Goal: Check status: Check status

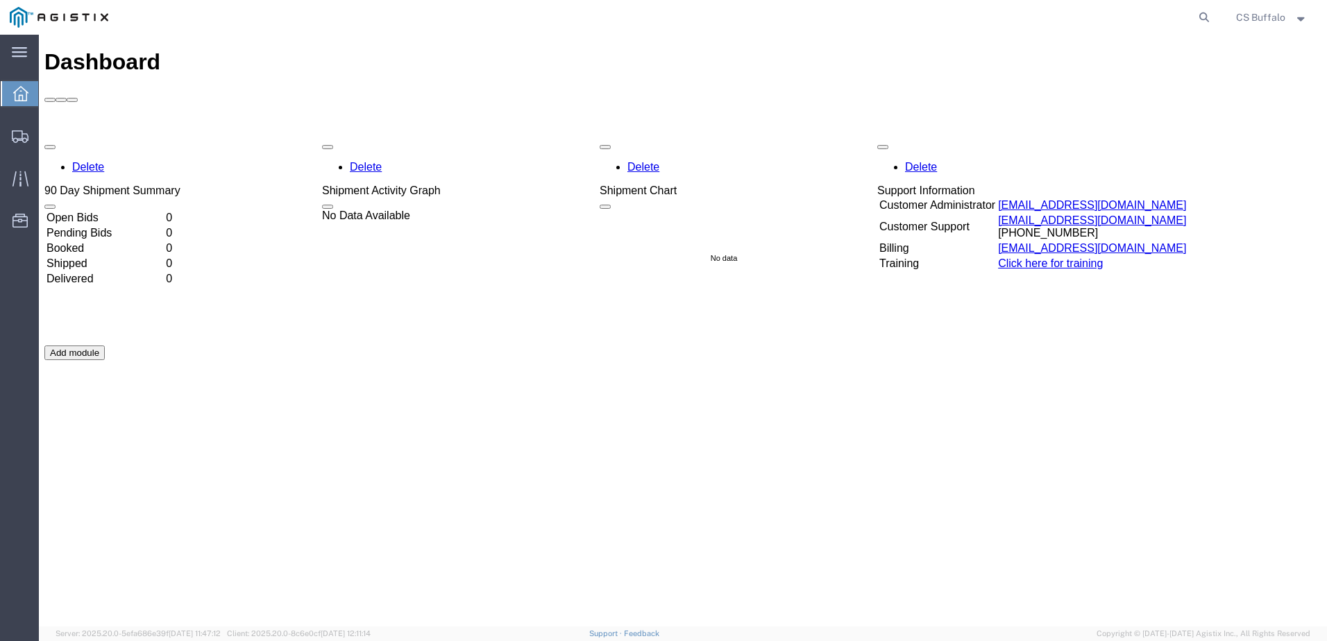
click at [65, 226] on td "Pending Bids" at bounding box center [105, 233] width 118 height 14
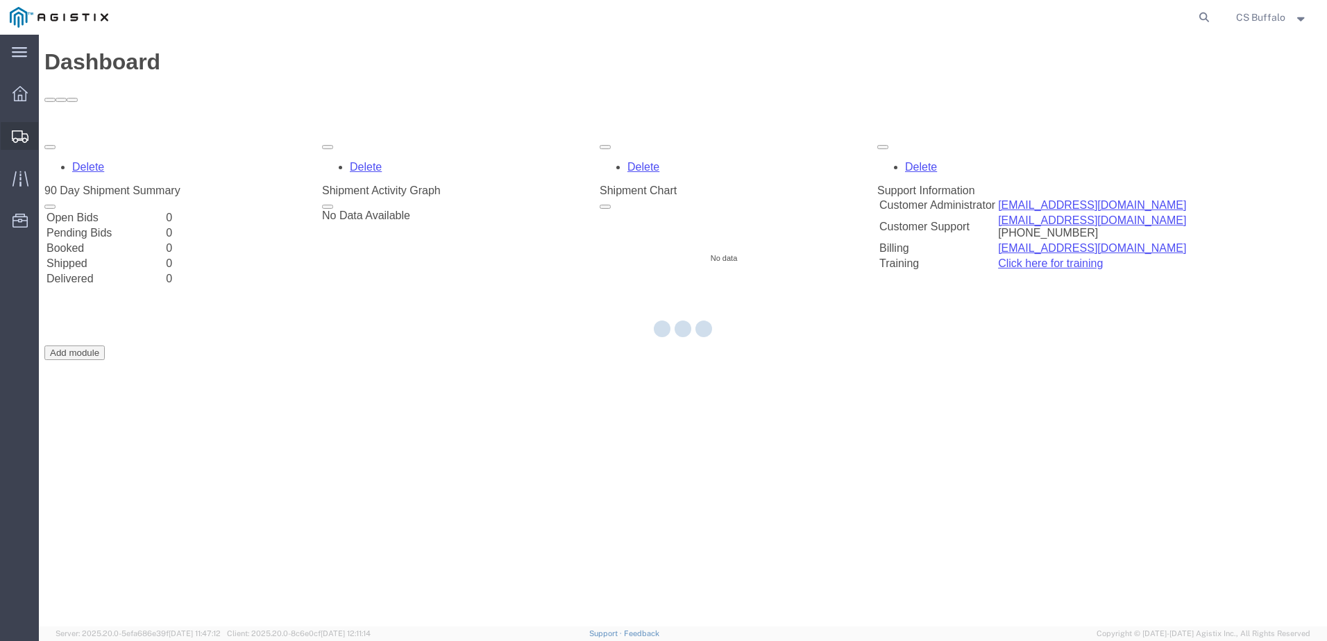
click at [24, 133] on icon at bounding box center [20, 136] width 17 height 12
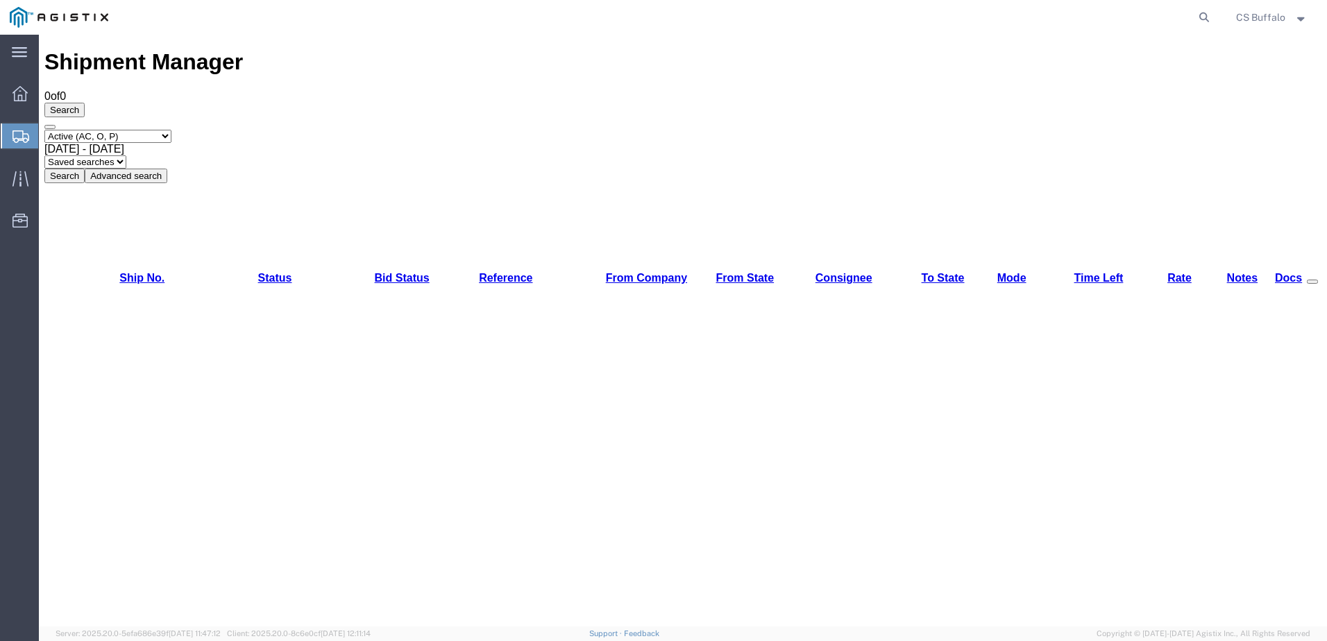
click at [124, 143] on span "[DATE] - [DATE]" at bounding box center [84, 149] width 80 height 12
click at [85, 169] on button "Search" at bounding box center [64, 176] width 40 height 15
click at [154, 130] on select "Select status Active (AC, O, P) All Approved Awaiting Confirmation (AC) Booked …" at bounding box center [107, 136] width 127 height 13
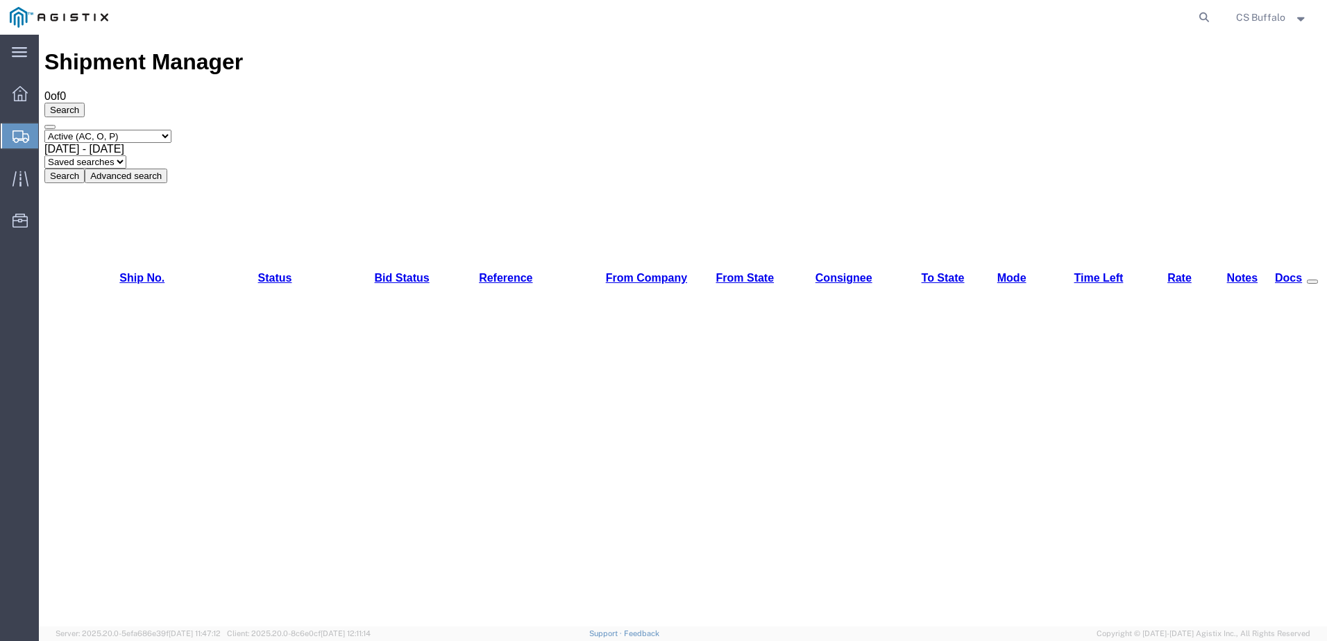
select select "ALL"
click at [44, 130] on select "Select status Active (AC, O, P) All Approved Awaiting Confirmation (AC) Booked …" at bounding box center [107, 136] width 127 height 13
click at [85, 169] on button "Search" at bounding box center [64, 176] width 40 height 15
click at [1198, 10] on icon at bounding box center [1203, 17] width 19 height 19
click at [953, 31] on input "search" at bounding box center [983, 17] width 422 height 33
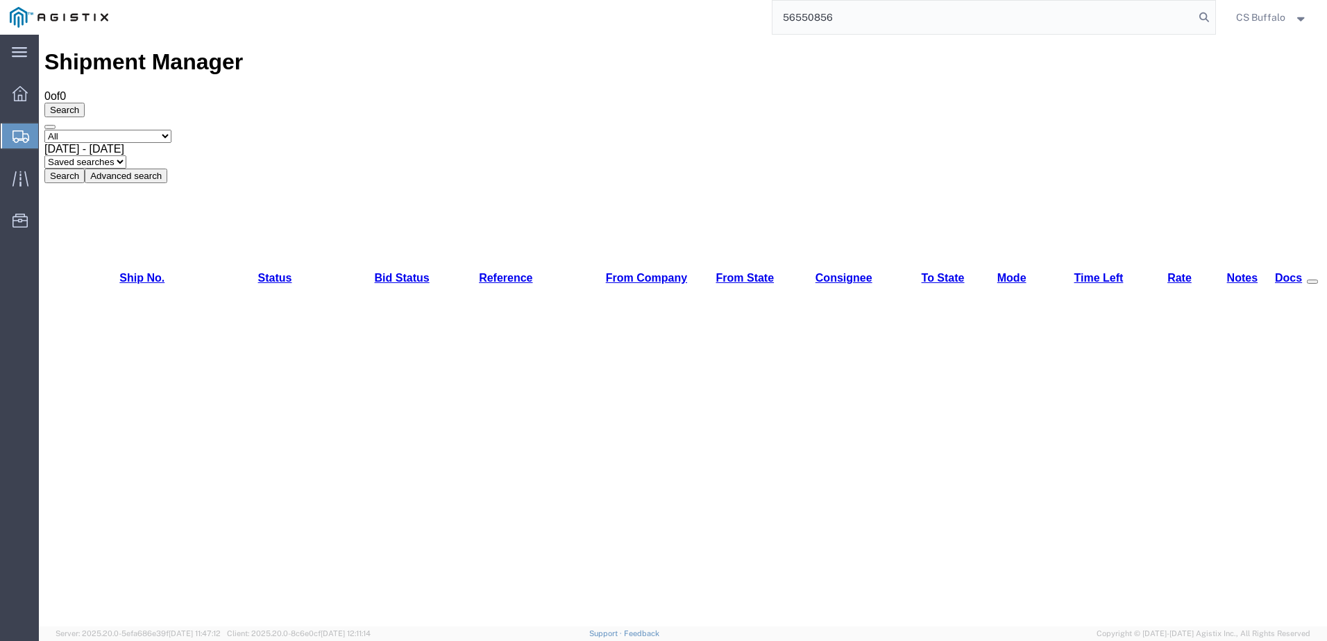
type input "56550856"
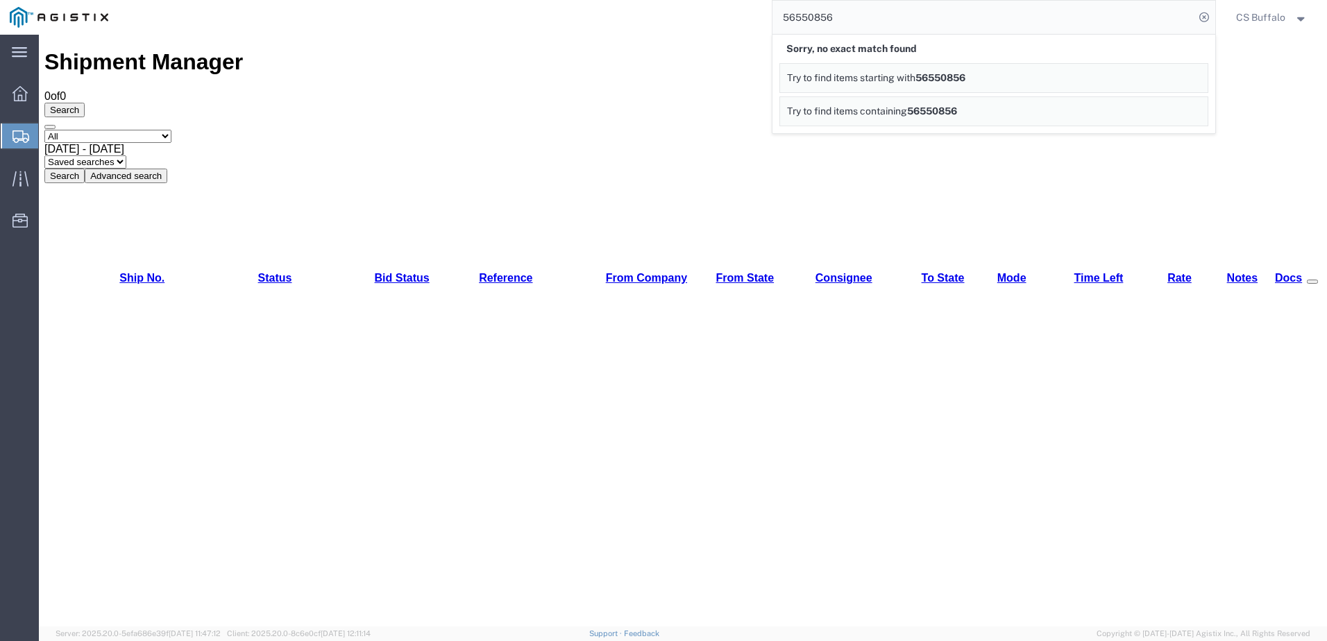
click at [126, 155] on select "Saved searches" at bounding box center [85, 161] width 82 height 13
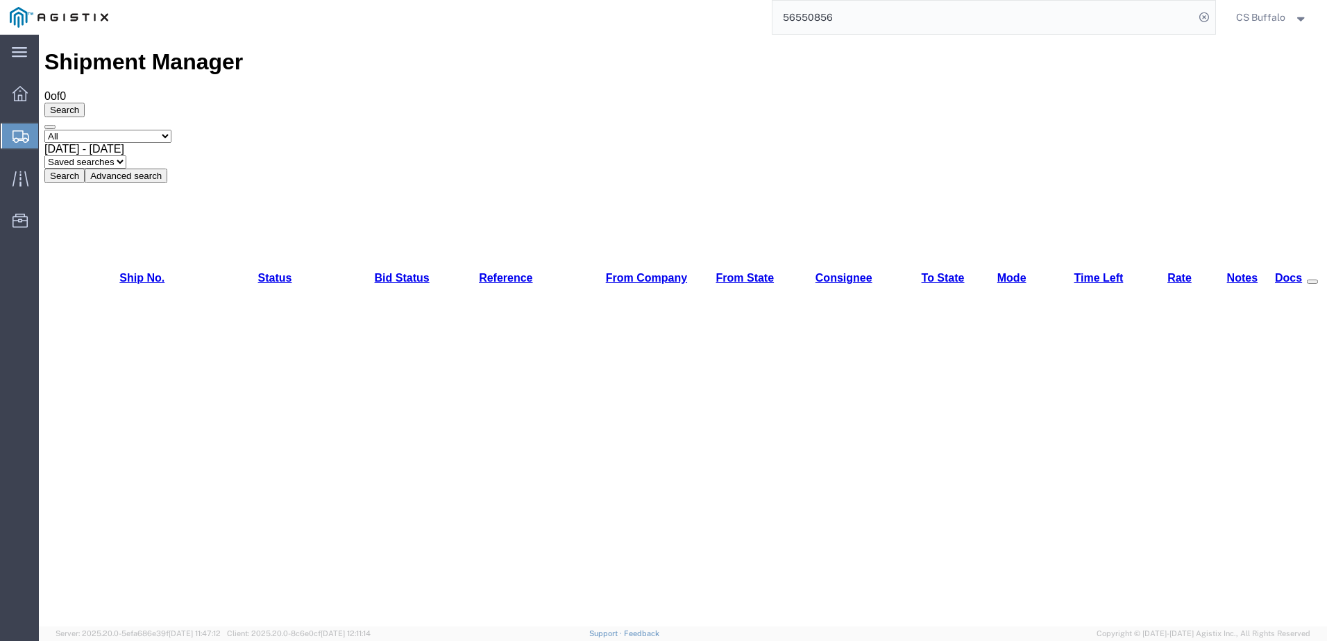
click at [443, 69] on div "Shipment Manager 0 of 0 Search Select status Active (AC, O, P) All Approved Awa…" at bounding box center [682, 115] width 1277 height 133
click at [126, 130] on select "Select status Active (AC, O, P) All Approved Awaiting Confirmation (AC) Booked …" at bounding box center [107, 136] width 127 height 13
click at [44, 130] on select "Select status Active (AC, O, P) All Approved Awaiting Confirmation (AC) Booked …" at bounding box center [107, 136] width 127 height 13
click at [21, 94] on icon at bounding box center [19, 93] width 15 height 15
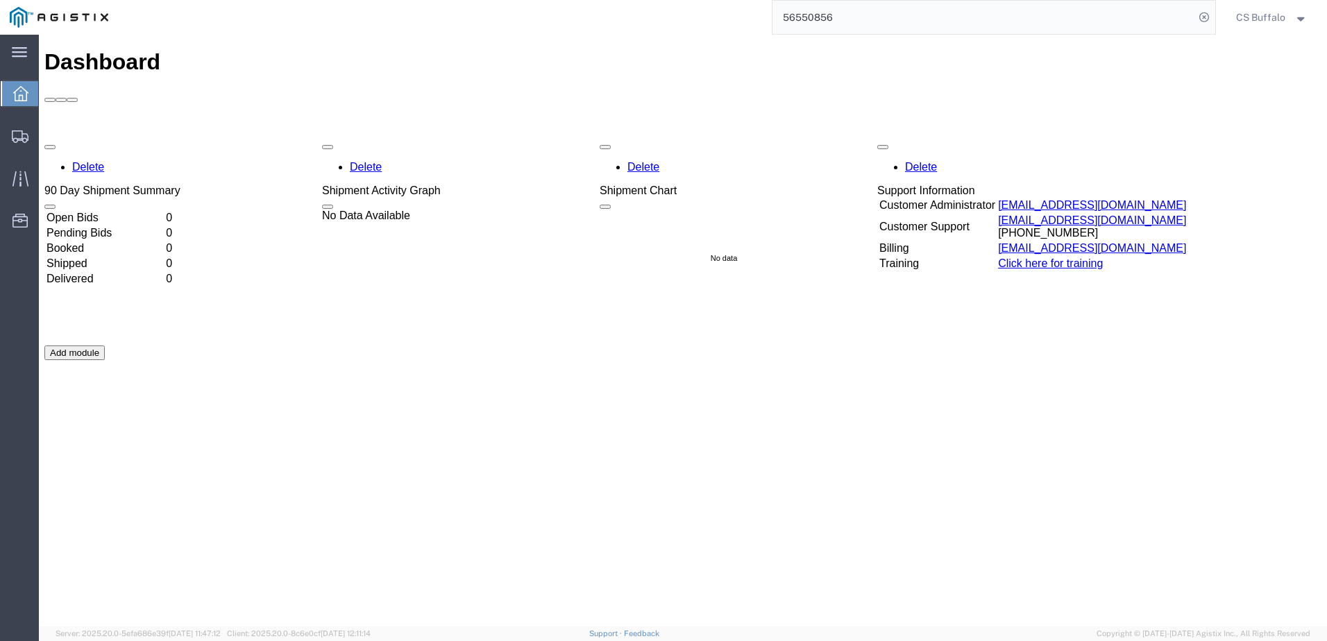
click at [178, 211] on td "0" at bounding box center [171, 218] width 13 height 14
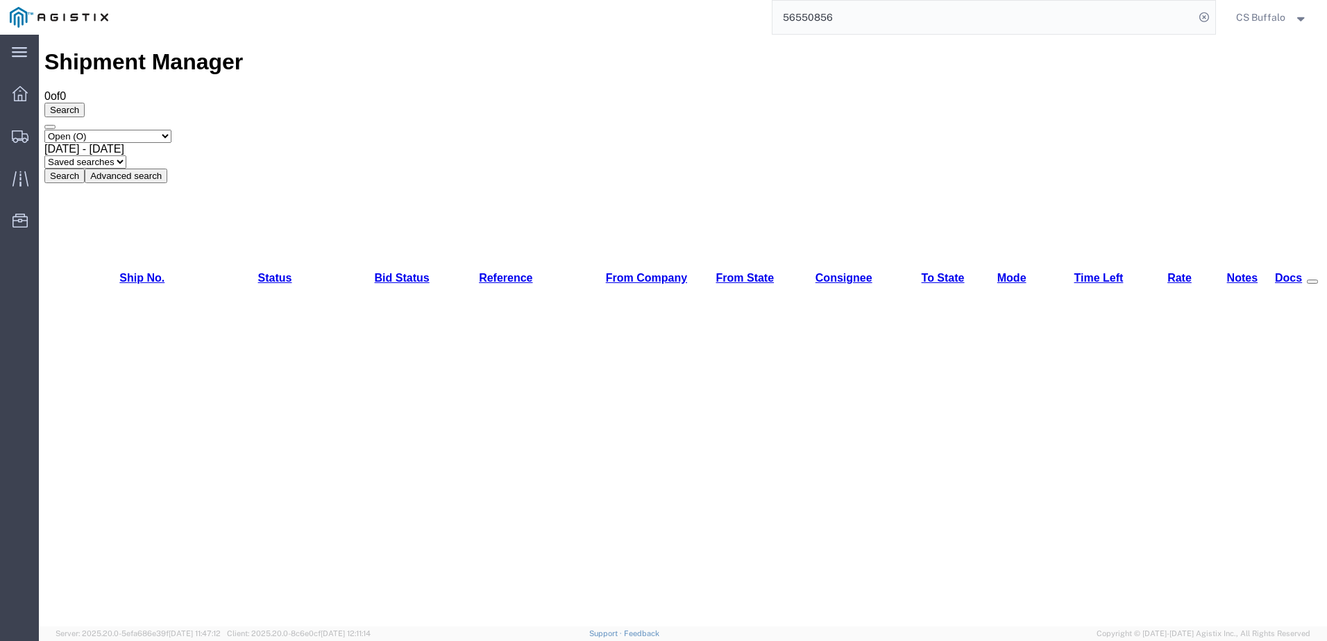
click at [162, 130] on select "Select status Active (AC, O, P) All Approved Awaiting Confirmation (AC) Booked …" at bounding box center [107, 136] width 127 height 13
select select "ALL"
click at [44, 130] on select "Select status Active (AC, O, P) All Approved Awaiting Confirmation (AC) Booked …" at bounding box center [107, 136] width 127 height 13
click at [124, 143] on span "[DATE] - [DATE]" at bounding box center [84, 149] width 80 height 12
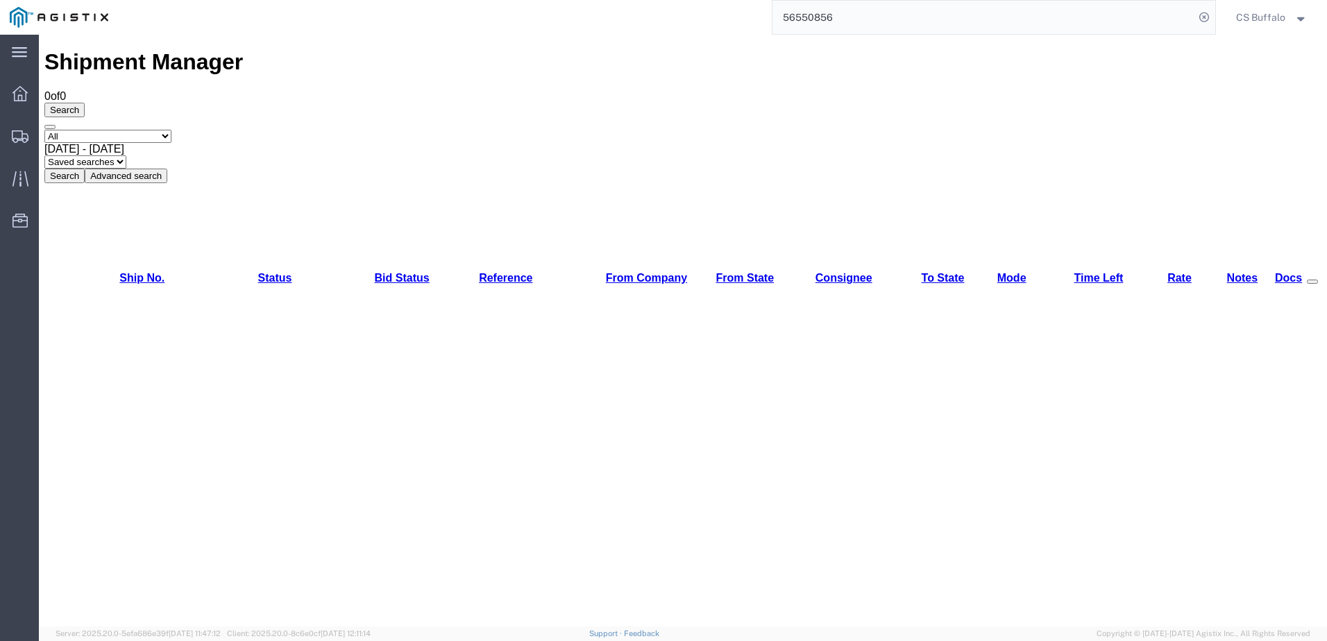
click at [85, 169] on button "Search" at bounding box center [64, 176] width 40 height 15
click at [1197, 17] on icon at bounding box center [1203, 17] width 19 height 19
click at [1203, 17] on icon at bounding box center [1203, 17] width 19 height 19
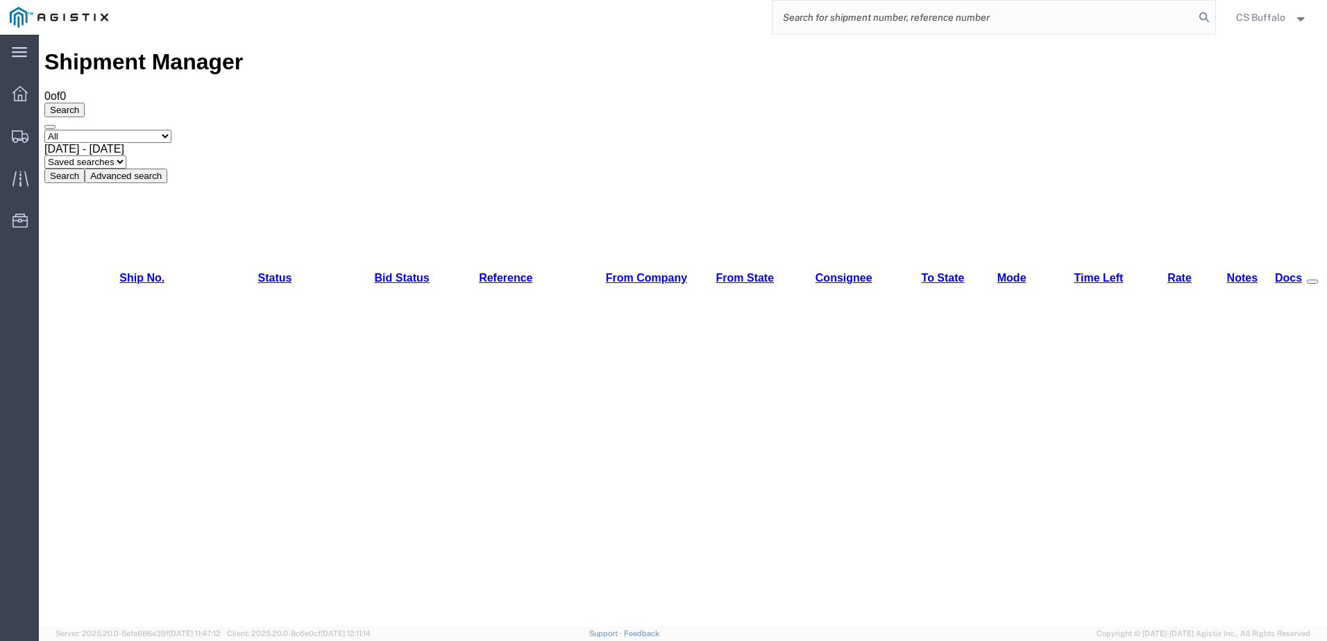
click at [1112, 23] on input "search" at bounding box center [983, 17] width 422 height 33
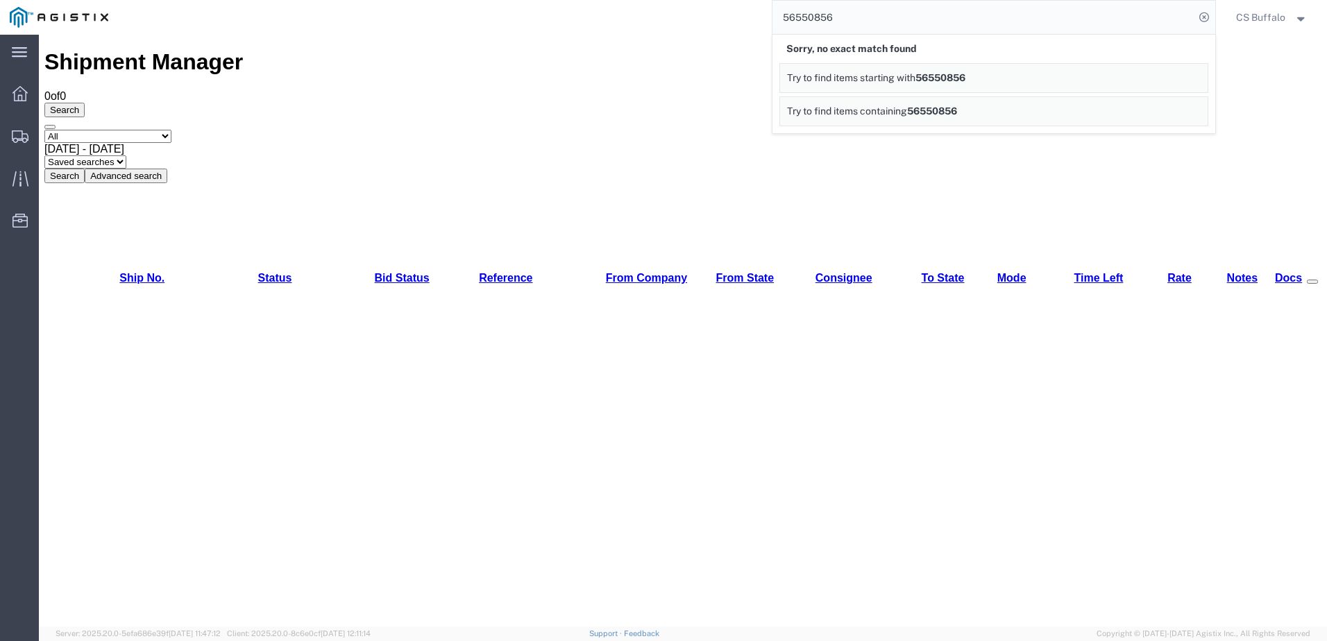
click at [972, 64] on link "Try to find items starting with 56550856" at bounding box center [993, 78] width 429 height 30
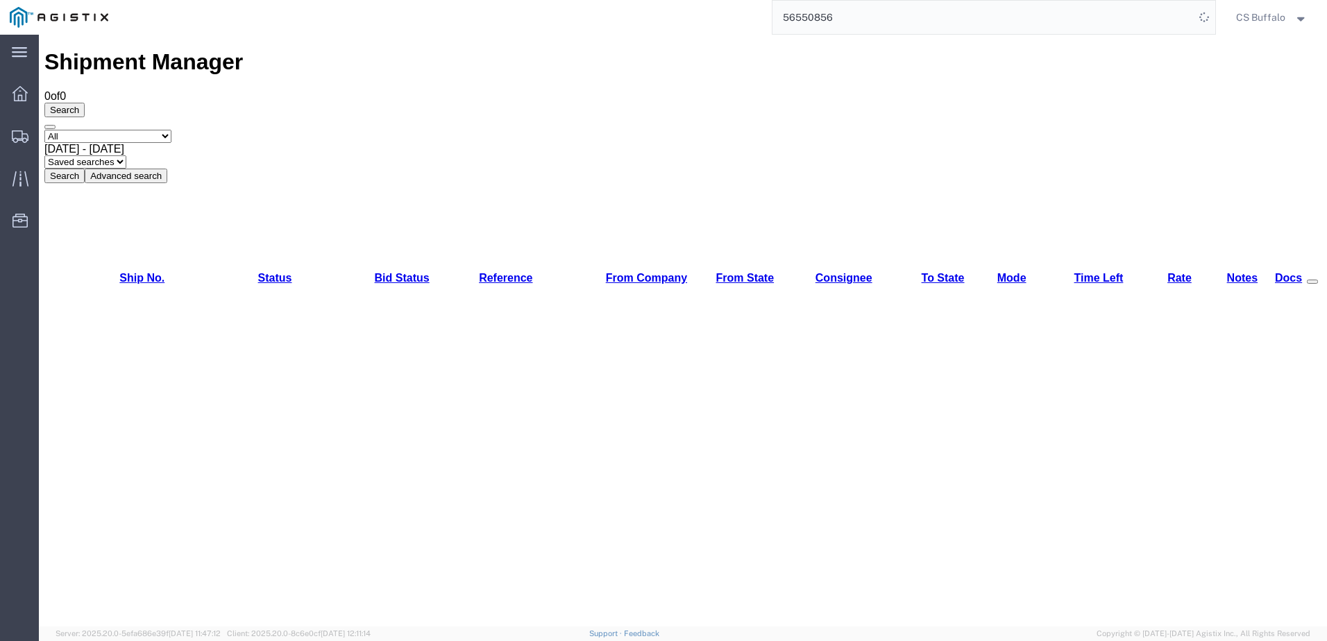
click at [930, 16] on input "56550856" at bounding box center [983, 17] width 422 height 33
click at [919, 24] on input "56550856" at bounding box center [983, 17] width 422 height 33
click at [915, 26] on input "56550856" at bounding box center [983, 17] width 422 height 33
click at [915, 27] on input "56550856" at bounding box center [983, 17] width 422 height 33
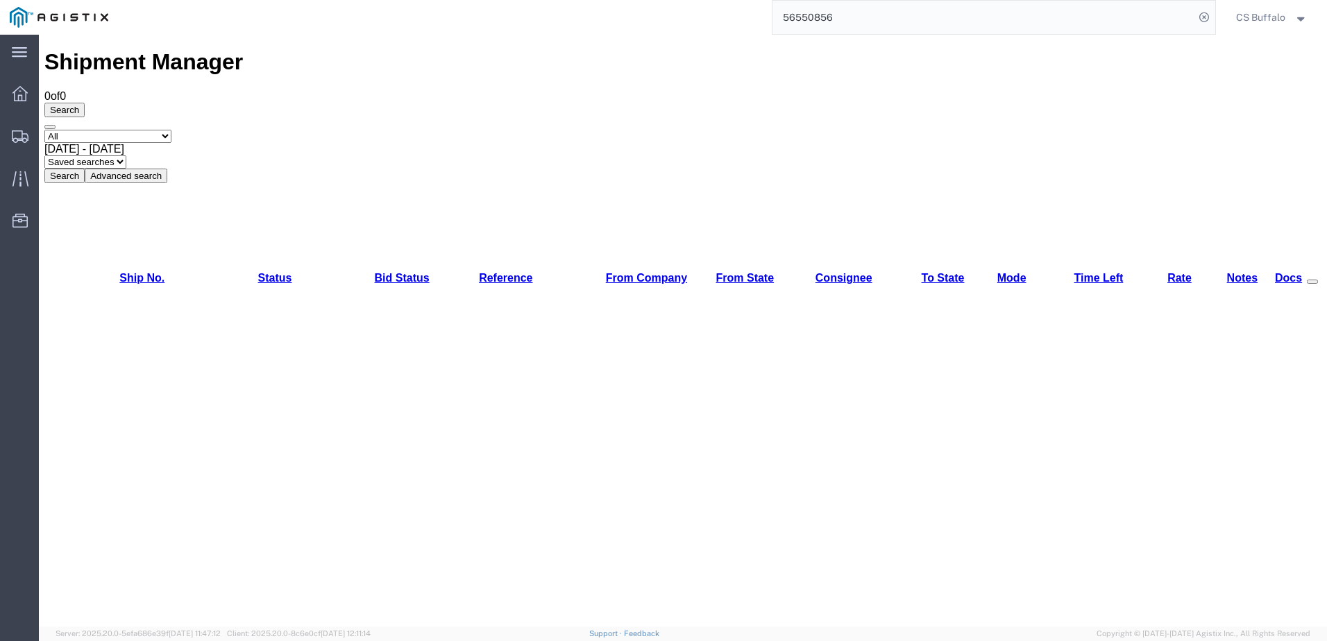
click at [915, 27] on input "56550856" at bounding box center [983, 17] width 422 height 33
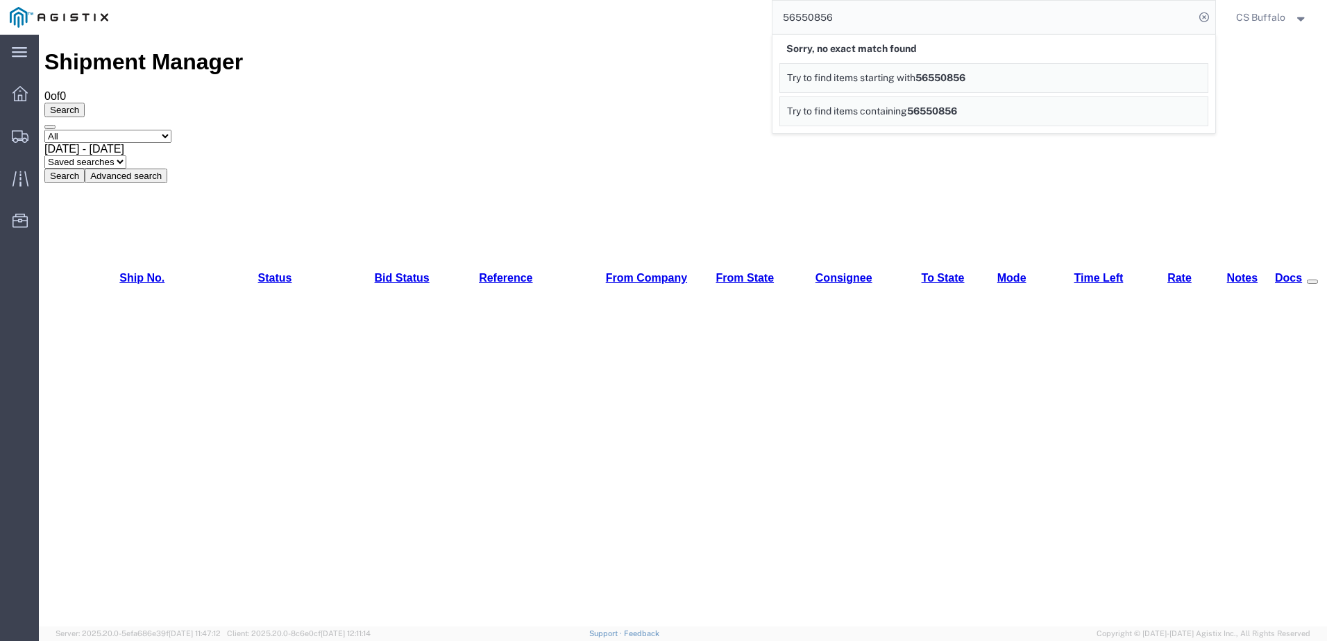
click at [958, 80] on span "56550856" at bounding box center [940, 77] width 50 height 11
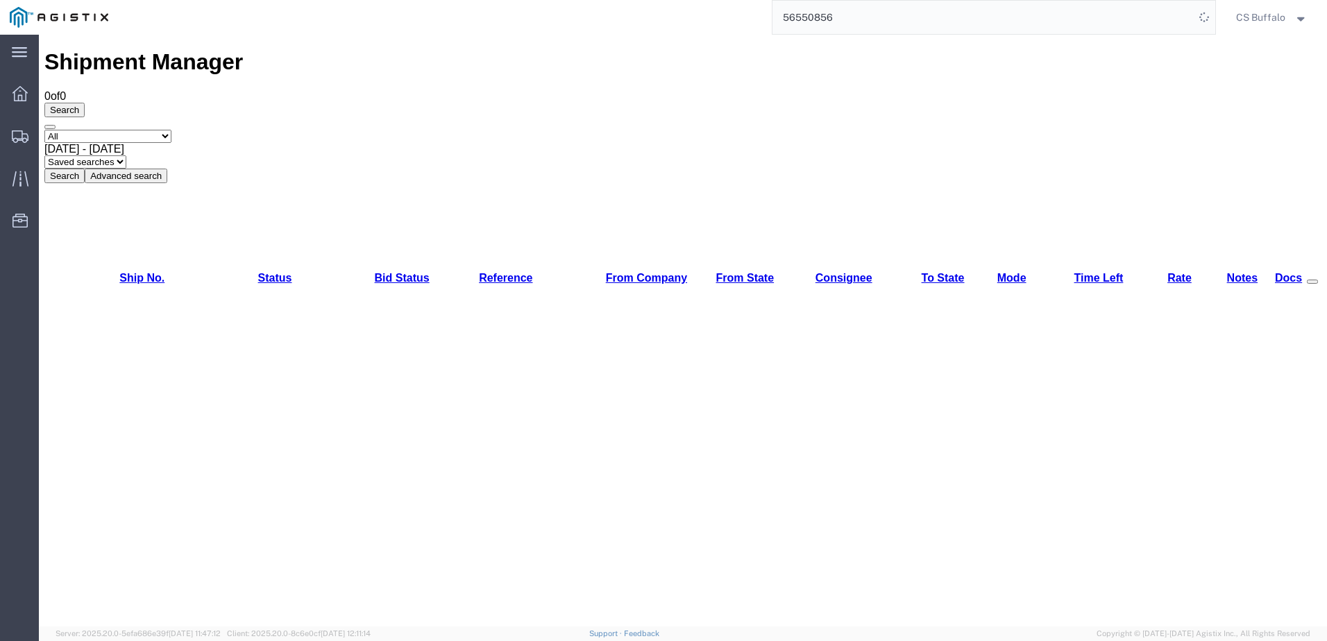
drag, startPoint x: 974, startPoint y: 26, endPoint x: 892, endPoint y: 22, distance: 82.7
click at [960, 27] on input "56550856" at bounding box center [983, 17] width 422 height 33
drag, startPoint x: 892, startPoint y: 22, endPoint x: 668, endPoint y: 22, distance: 224.1
click at [670, 22] on div "56550856" at bounding box center [666, 17] width 1097 height 35
type input "56549985"
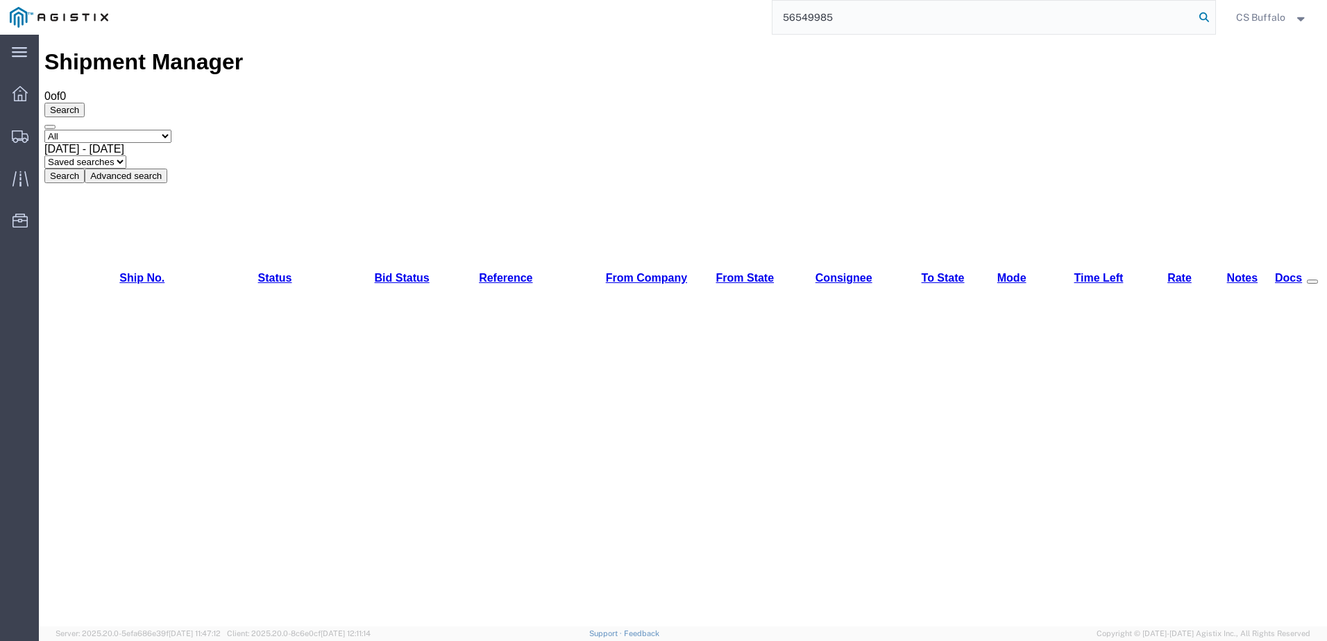
click at [1199, 13] on icon at bounding box center [1203, 17] width 19 height 19
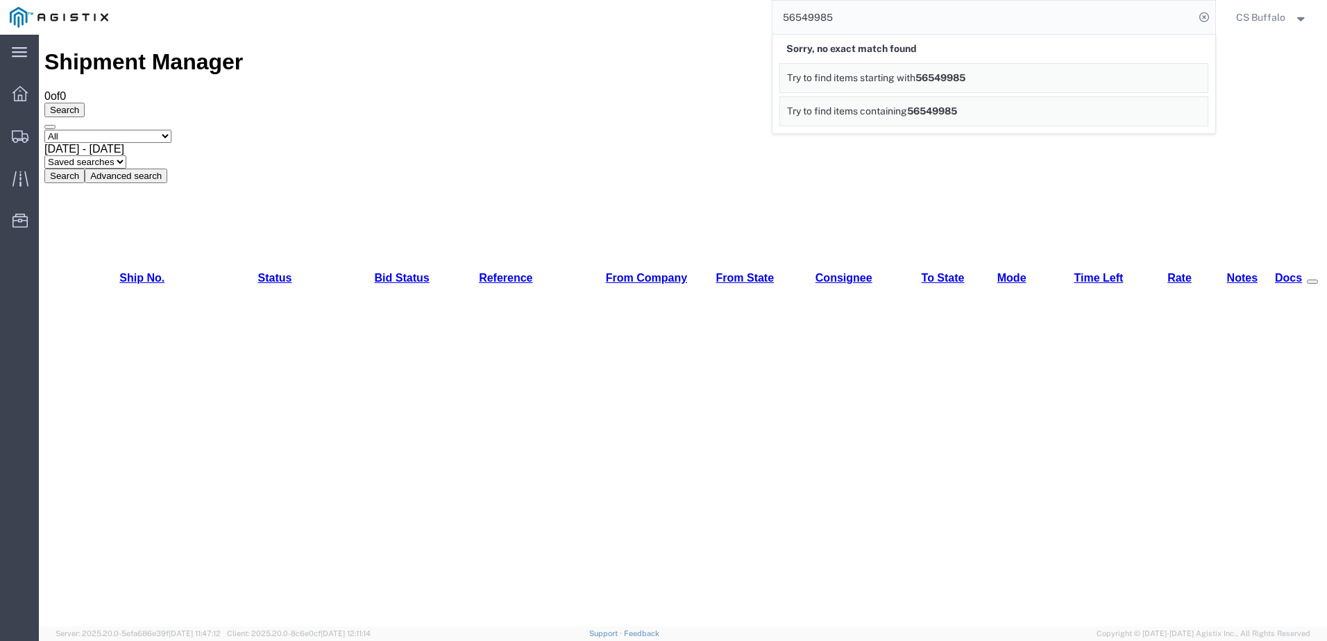
drag, startPoint x: 873, startPoint y: 30, endPoint x: 860, endPoint y: 32, distance: 12.7
click at [867, 31] on input "56549985" at bounding box center [983, 17] width 422 height 33
click at [707, 49] on div "Shipment Manager 0 of 0 Search Select status Active (AC, O, P) All Approved Awa…" at bounding box center [682, 115] width 1277 height 133
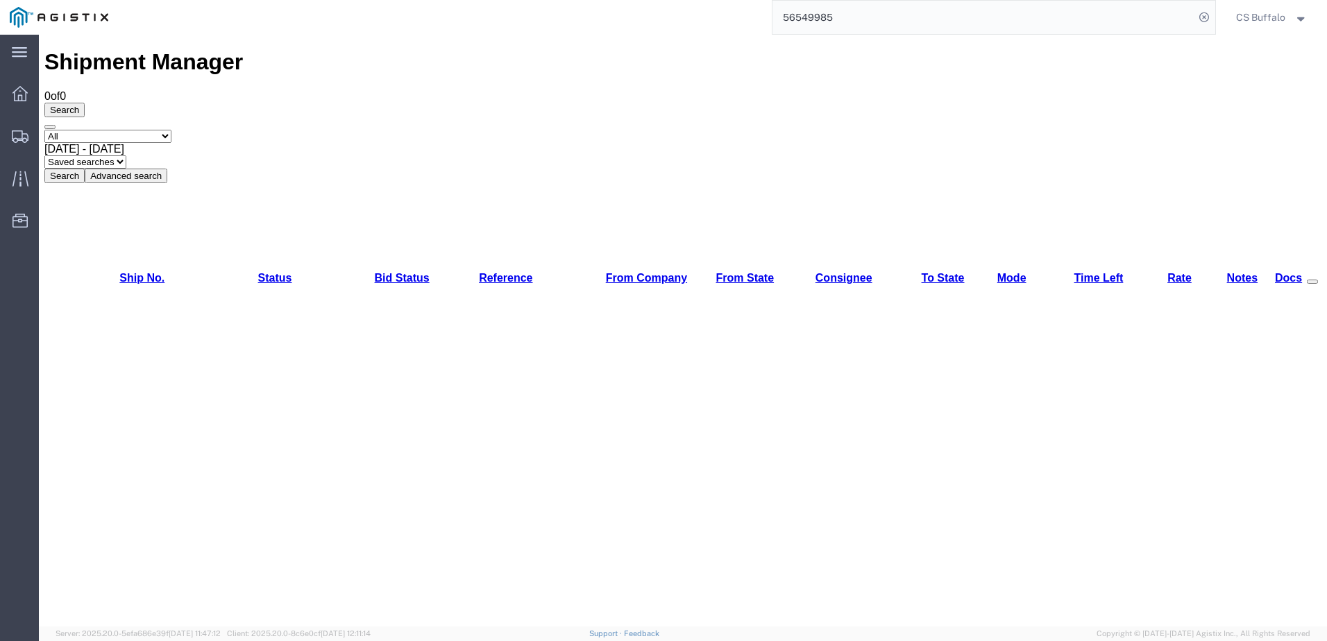
click at [35, 110] on ul "Dashboard Shipments Traffic Resources Address Book Saved Searches" at bounding box center [19, 164] width 39 height 169
click at [26, 102] on div at bounding box center [20, 94] width 39 height 28
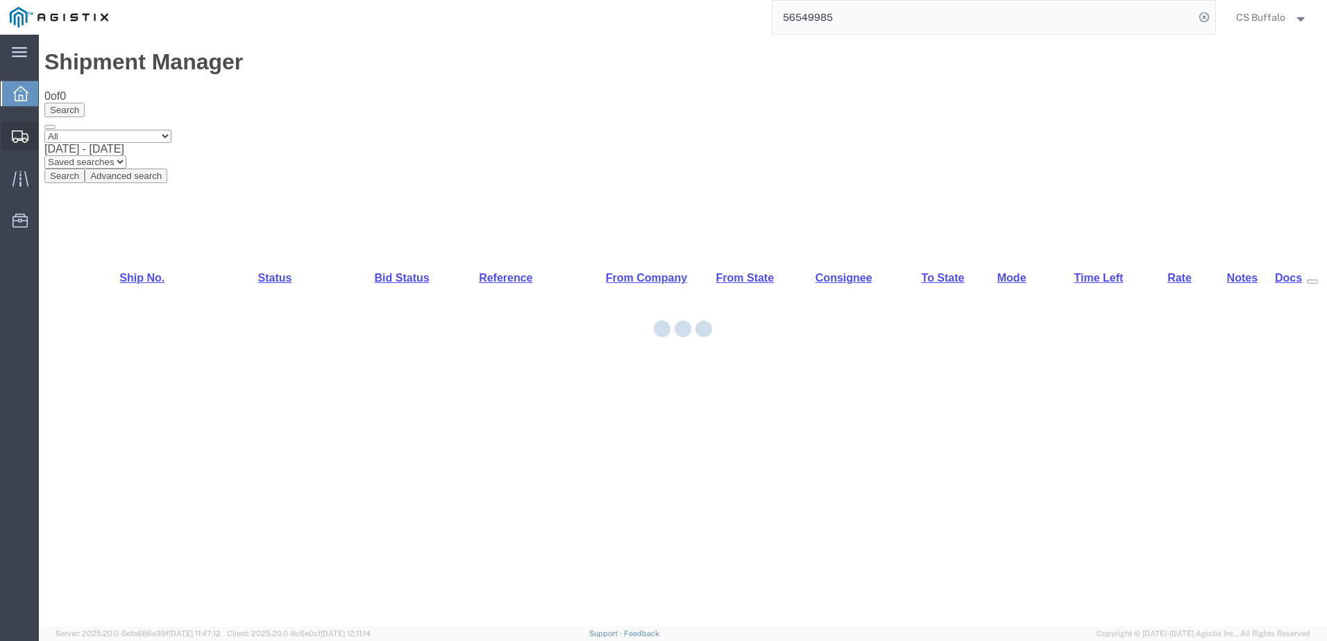
click at [29, 141] on div at bounding box center [20, 136] width 39 height 28
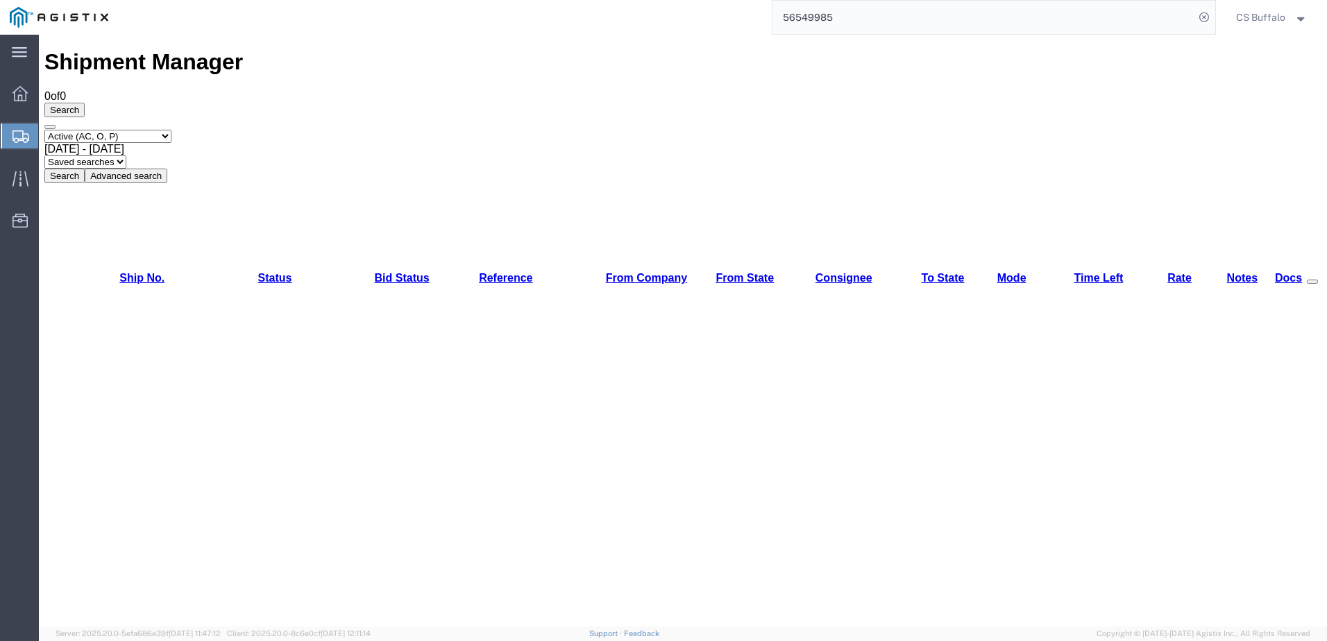
click at [85, 169] on button "Search" at bounding box center [64, 176] width 40 height 15
click at [124, 143] on span "[DATE] - [DATE]" at bounding box center [84, 149] width 80 height 12
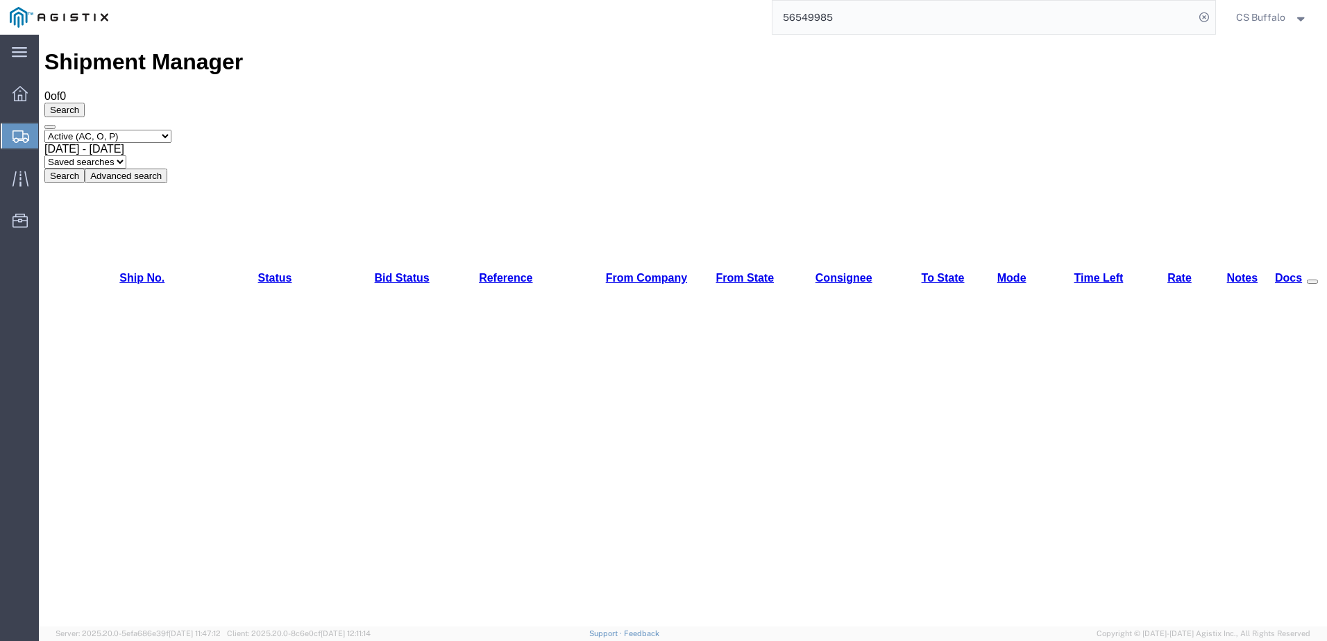
drag, startPoint x: 634, startPoint y: 321, endPoint x: 477, endPoint y: 160, distance: 224.2
click at [630, 316] on div "Shipment Manager 0 of 0 Search Select status Active (AC, O, P) All Approved Awa…" at bounding box center [682, 504] width 1277 height 911
click at [85, 169] on button "Search" at bounding box center [64, 176] width 40 height 15
click at [121, 108] on div "Search Select status Active (AC, O, P) All Approved Awaiting Confirmation (AC) …" at bounding box center [682, 143] width 1277 height 80
drag, startPoint x: 121, startPoint y: 97, endPoint x: 119, endPoint y: 105, distance: 8.6
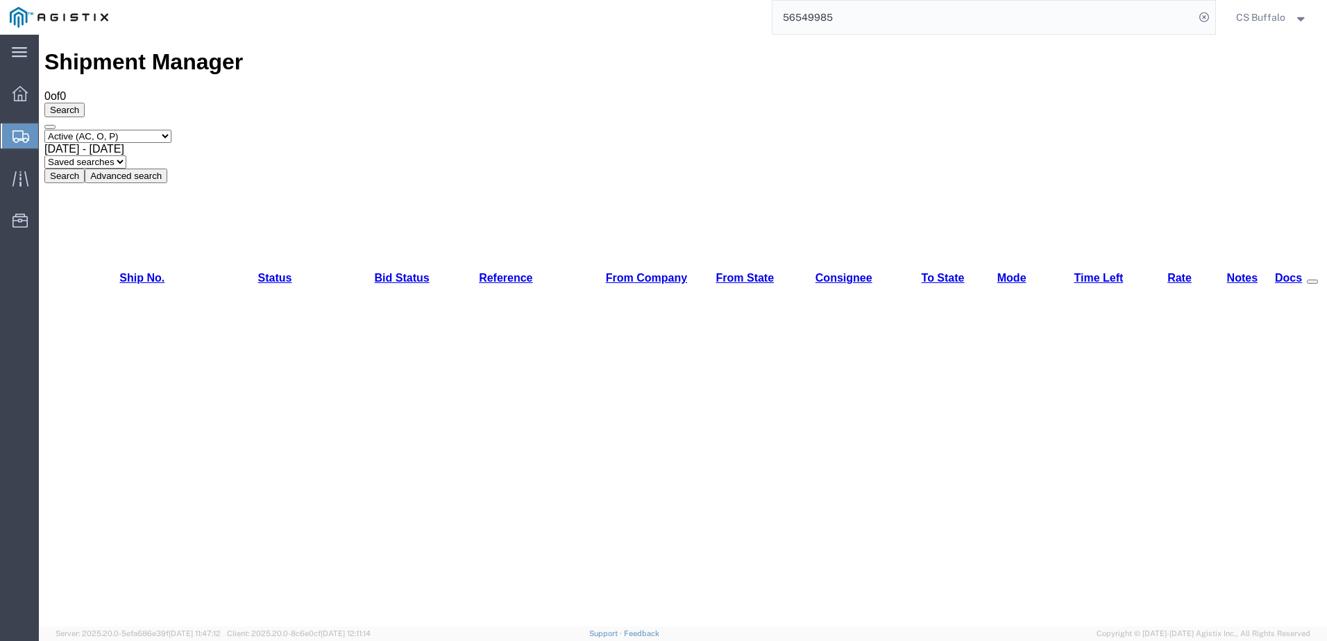
click at [121, 130] on select "Select status Active (AC, O, P) All Approved Awaiting Confirmation (AC) Booked …" at bounding box center [107, 136] width 127 height 13
select select "ALL"
click at [44, 130] on select "Select status Active (AC, O, P) All Approved Awaiting Confirmation (AC) Booked …" at bounding box center [107, 136] width 127 height 13
click at [85, 169] on button "Search" at bounding box center [64, 176] width 40 height 15
